Goal: Find specific page/section: Find specific page/section

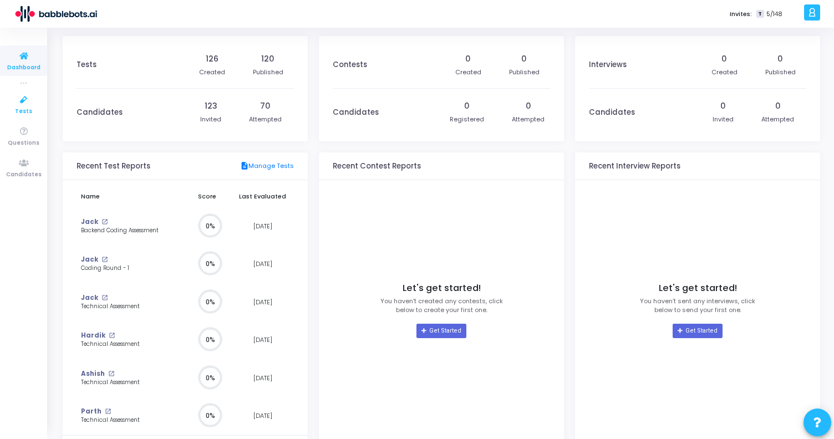
click at [19, 107] on span "Tests" at bounding box center [23, 111] width 17 height 9
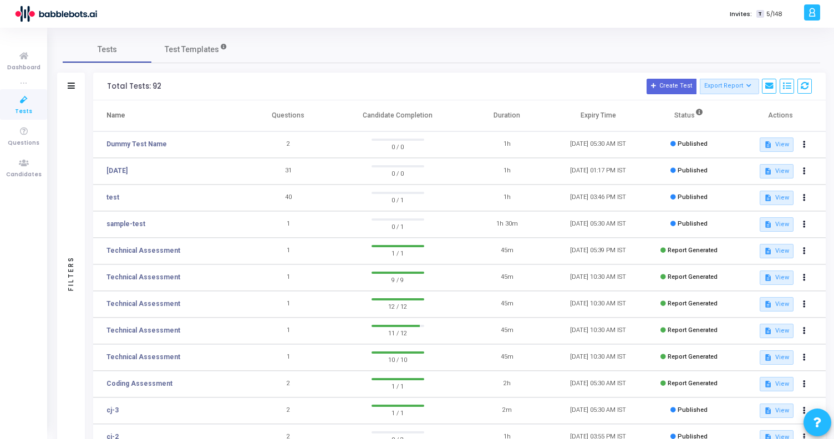
scroll to position [130, 0]
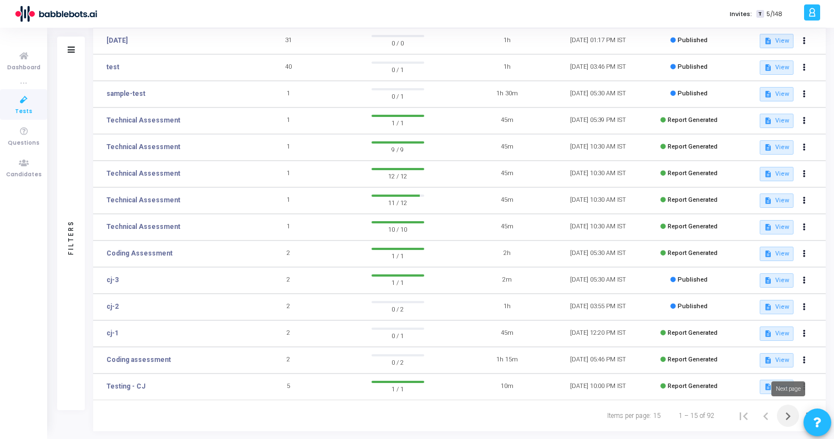
click at [788, 414] on icon "Next page" at bounding box center [788, 417] width 5 height 8
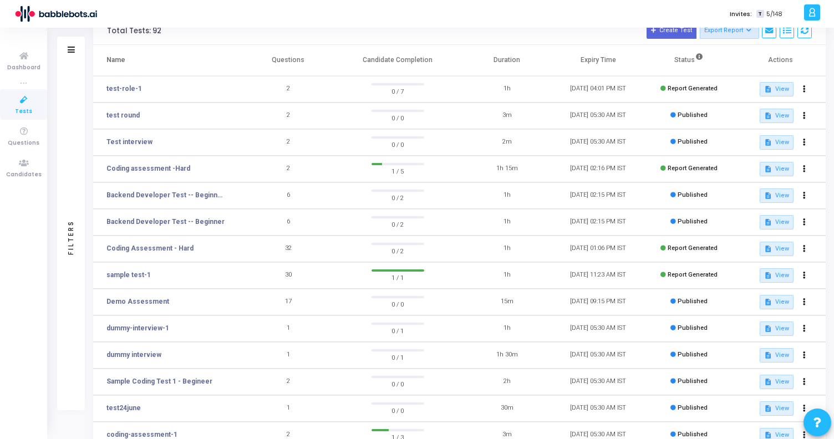
scroll to position [130, 0]
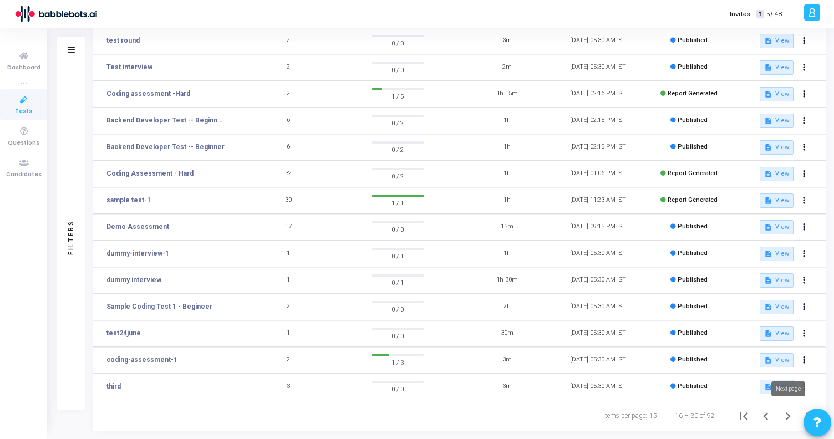
click at [786, 418] on icon "Next page" at bounding box center [788, 417] width 16 height 16
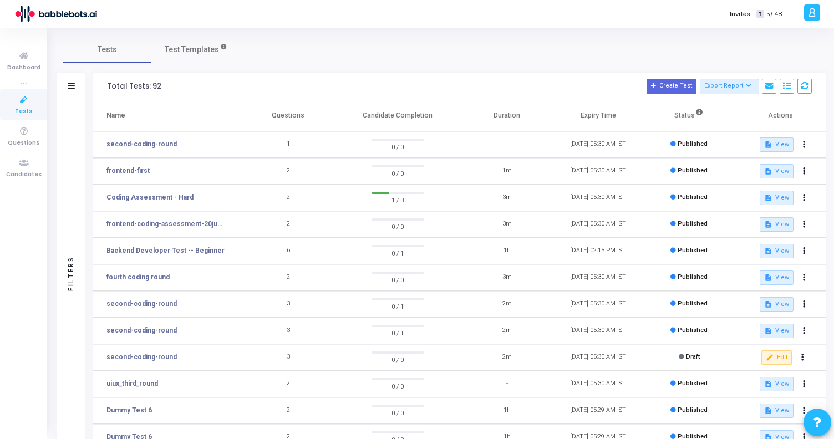
click at [71, 84] on icon at bounding box center [71, 86] width 7 height 6
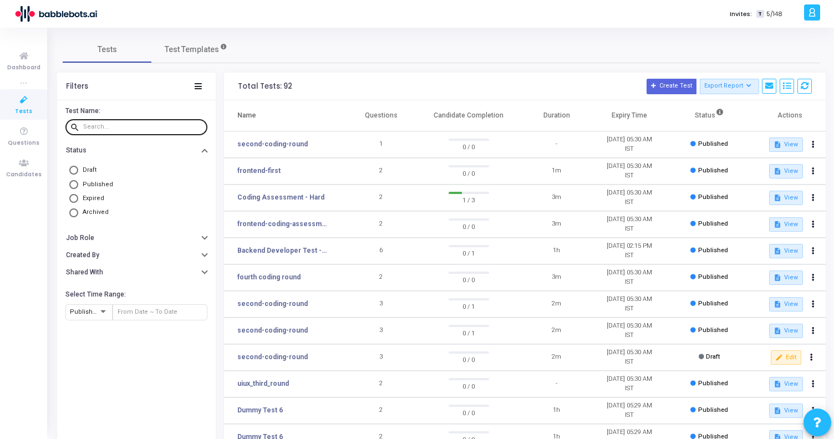
click at [108, 128] on input "text" at bounding box center [143, 127] width 120 height 7
type input "ripplehire"
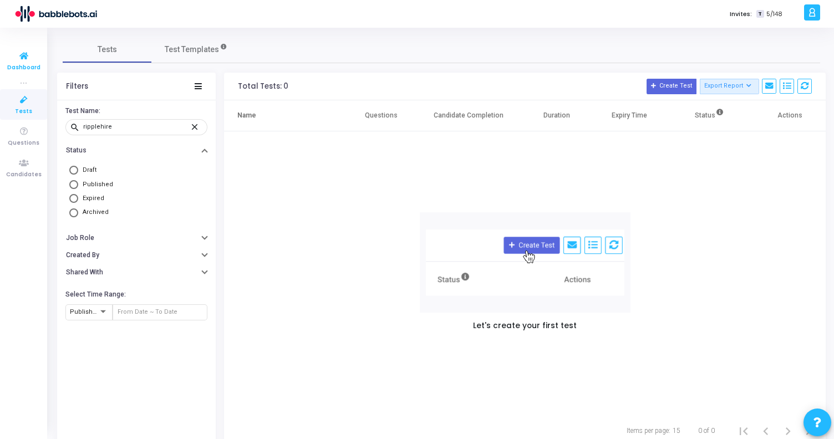
click at [24, 59] on icon at bounding box center [23, 56] width 23 height 14
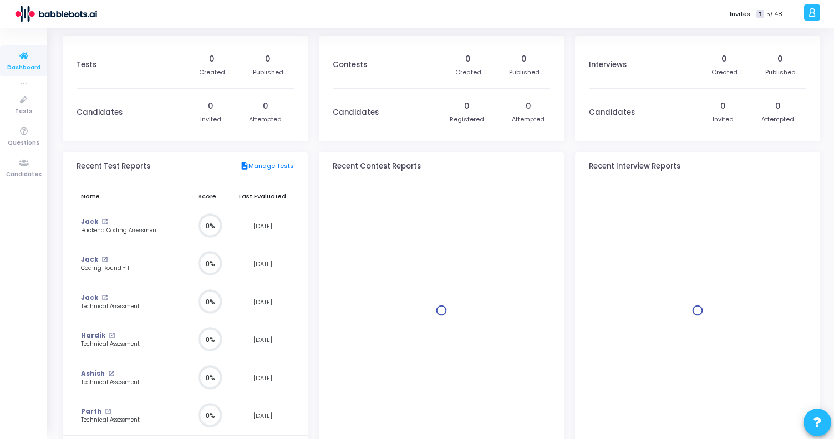
scroll to position [24, 12]
